Goal: Task Accomplishment & Management: Use online tool/utility

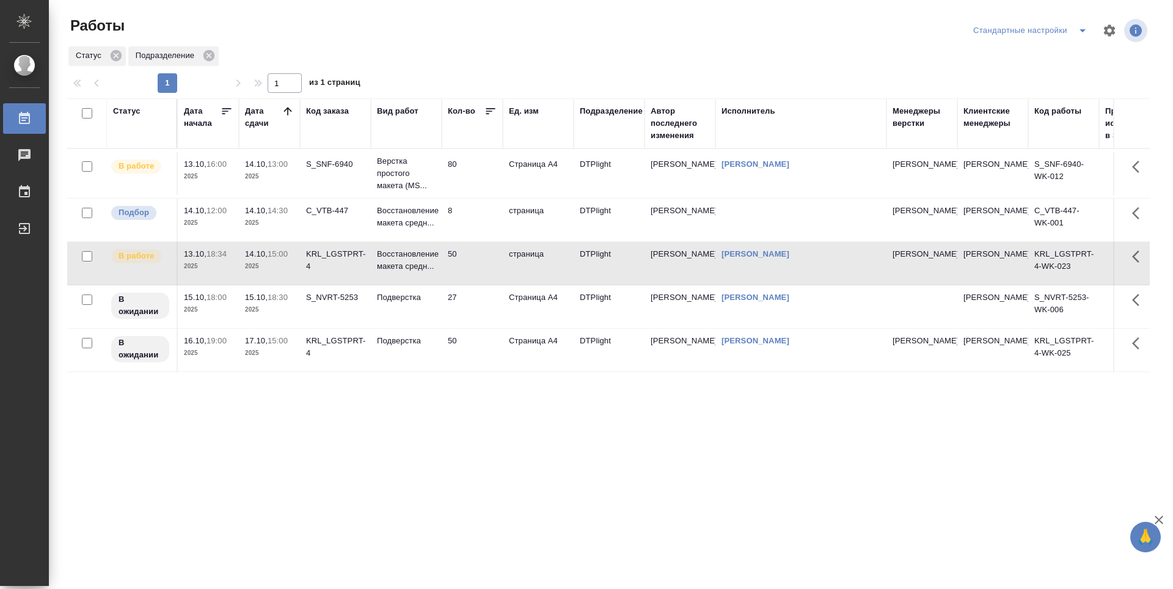
click at [482, 220] on td "8" at bounding box center [472, 220] width 61 height 43
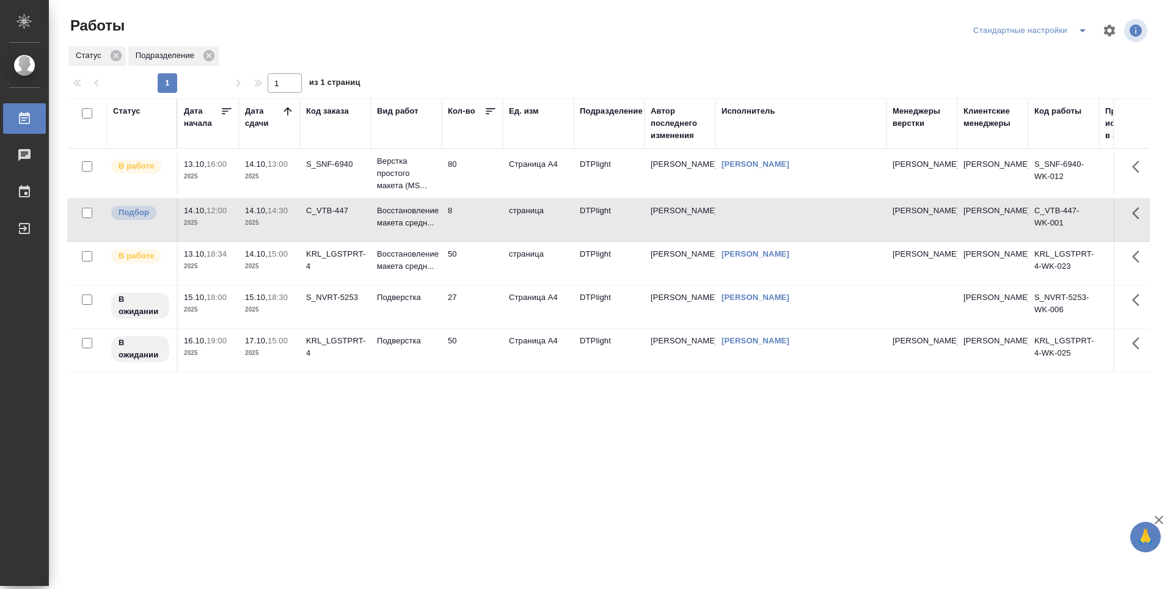
click at [478, 224] on td "8" at bounding box center [472, 220] width 61 height 43
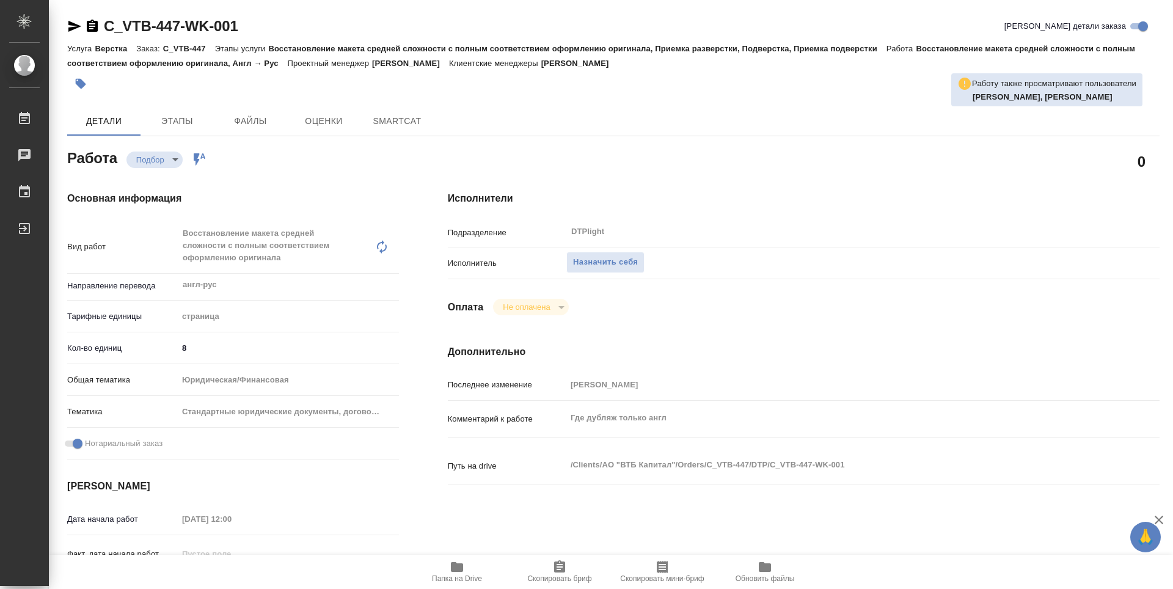
type textarea "x"
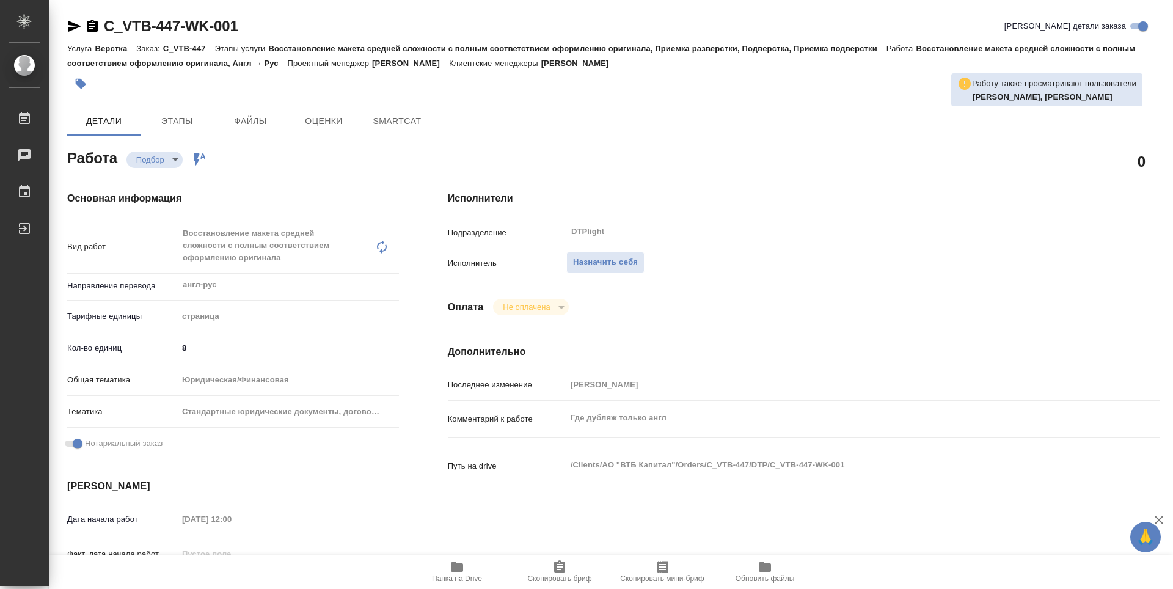
type textarea "x"
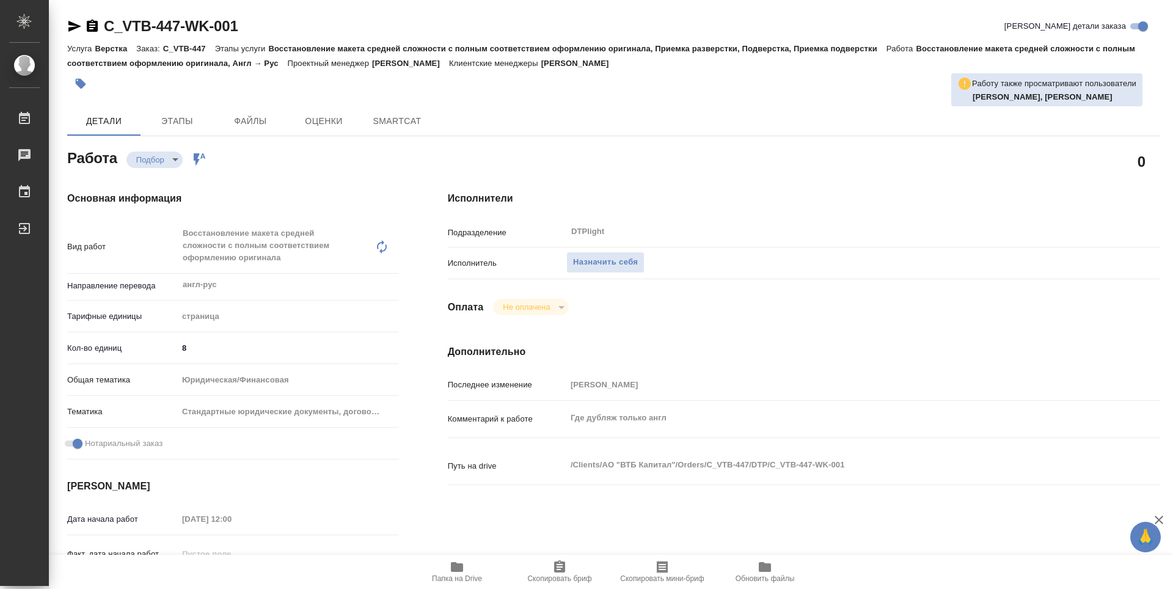
type textarea "x"
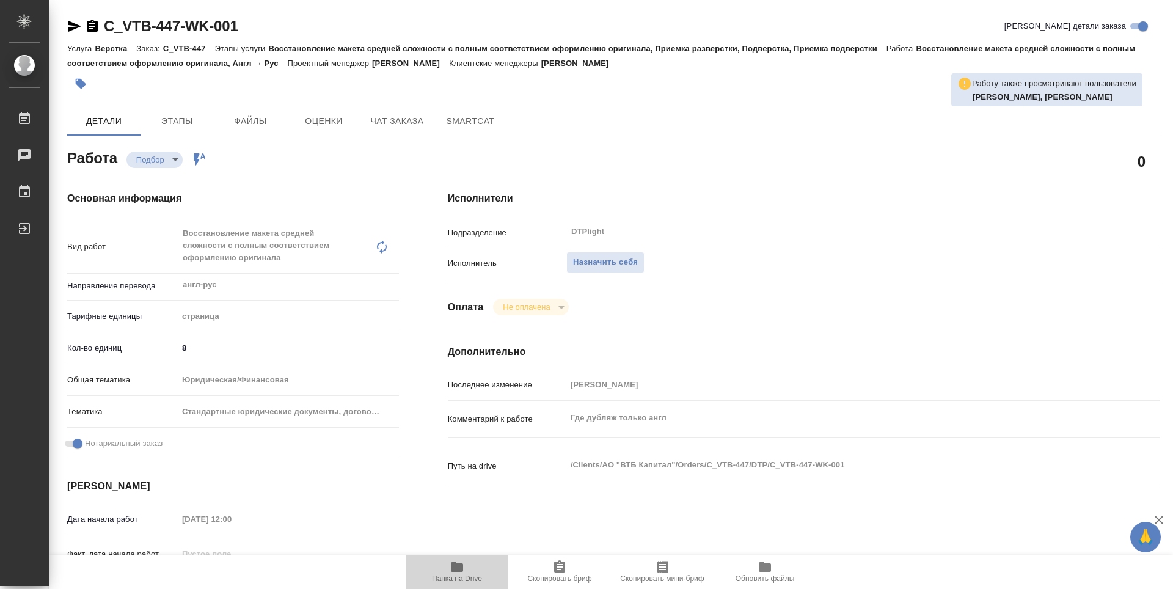
click at [449, 563] on span "Папка на Drive" at bounding box center [457, 571] width 88 height 23
type textarea "x"
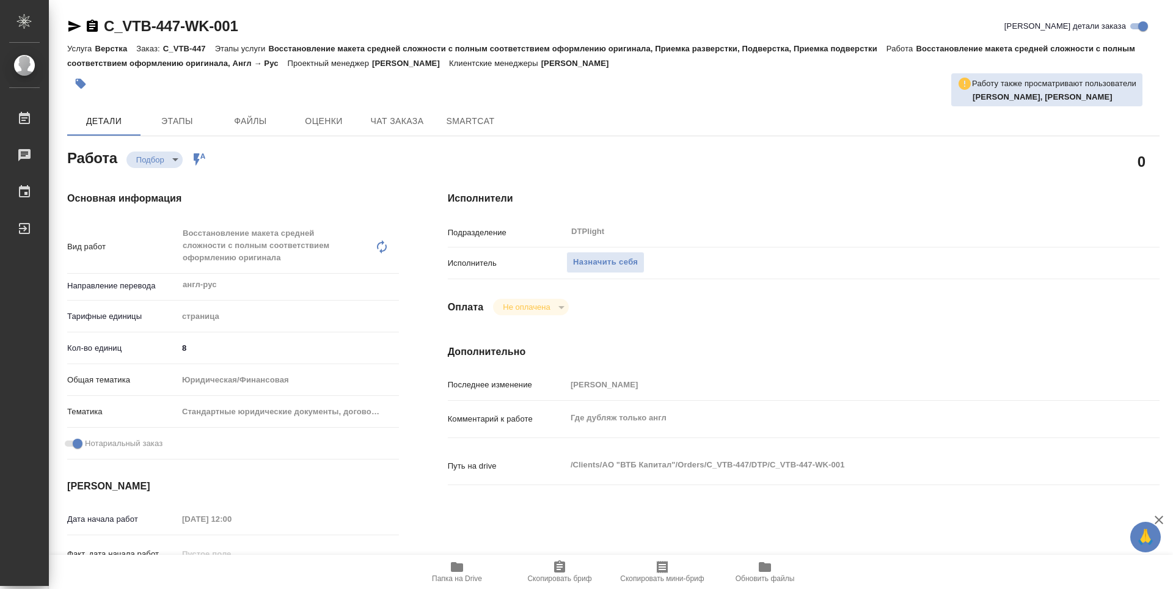
type textarea "x"
